Goal: Transaction & Acquisition: Purchase product/service

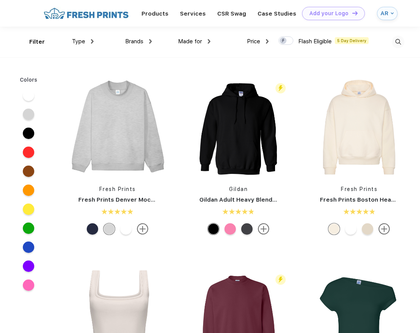
click at [402, 44] on img at bounding box center [397, 42] width 13 height 13
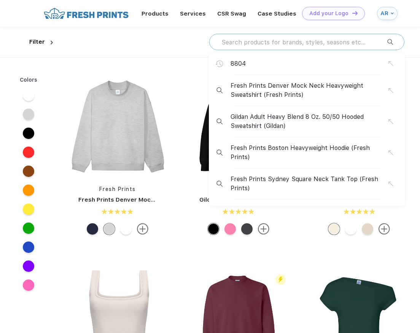
click at [319, 41] on input "text" at bounding box center [303, 42] width 166 height 8
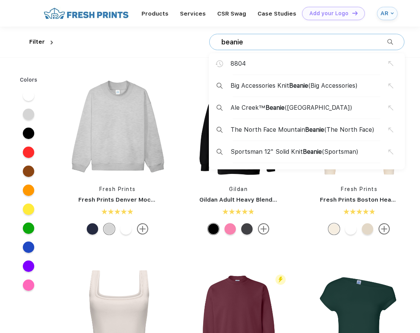
type input "beanie"
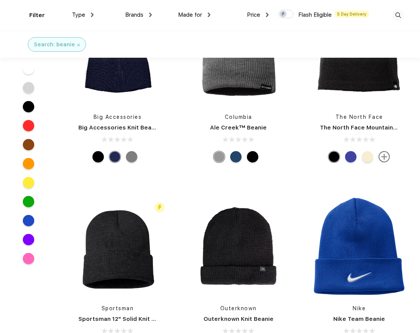
scroll to position [76, 0]
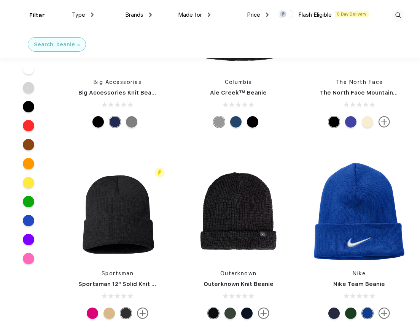
click at [142, 312] on img at bounding box center [142, 313] width 11 height 11
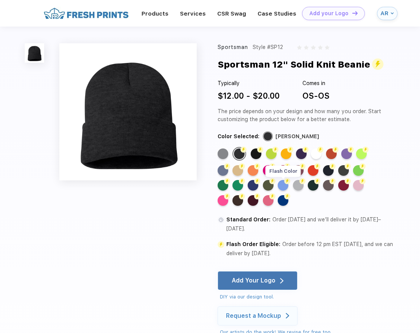
click at [279, 185] on div "Flash Color" at bounding box center [282, 185] width 11 height 11
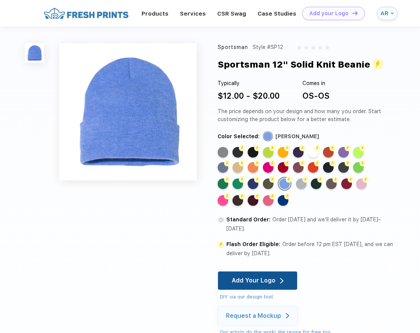
click at [282, 275] on div "Add Your Logo" at bounding box center [257, 281] width 52 height 18
